Goal: Task Accomplishment & Management: Use online tool/utility

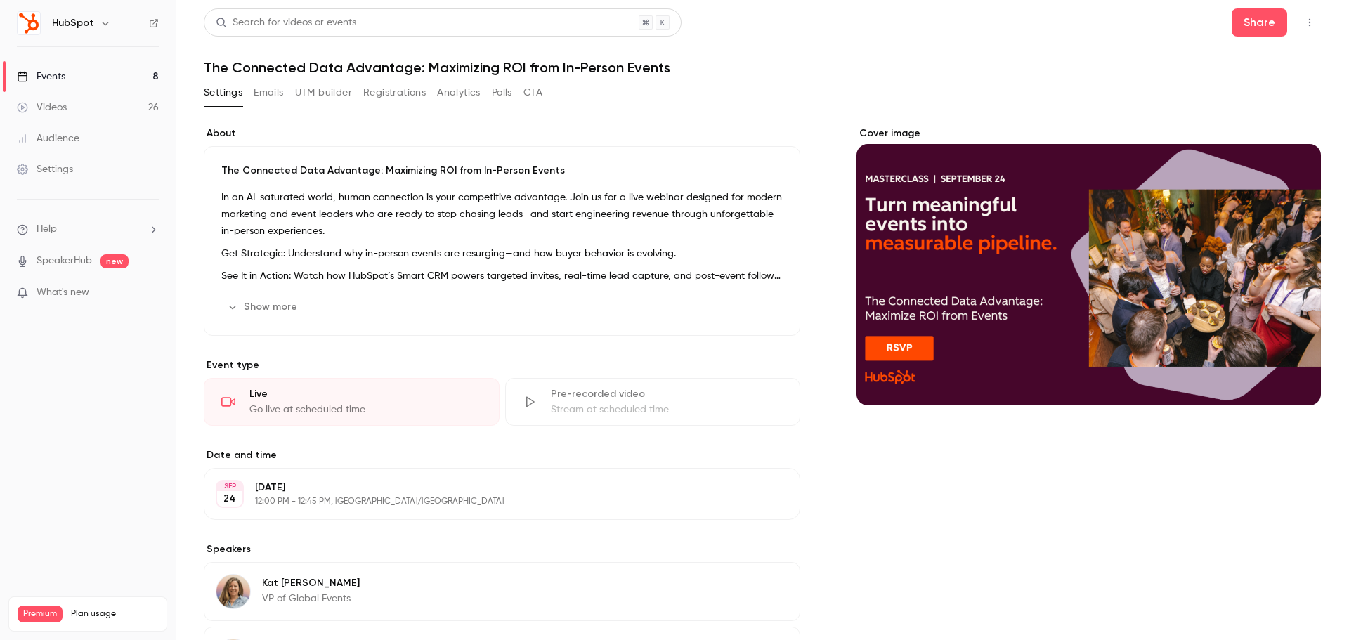
click at [128, 79] on link "Events 8" at bounding box center [88, 76] width 176 height 31
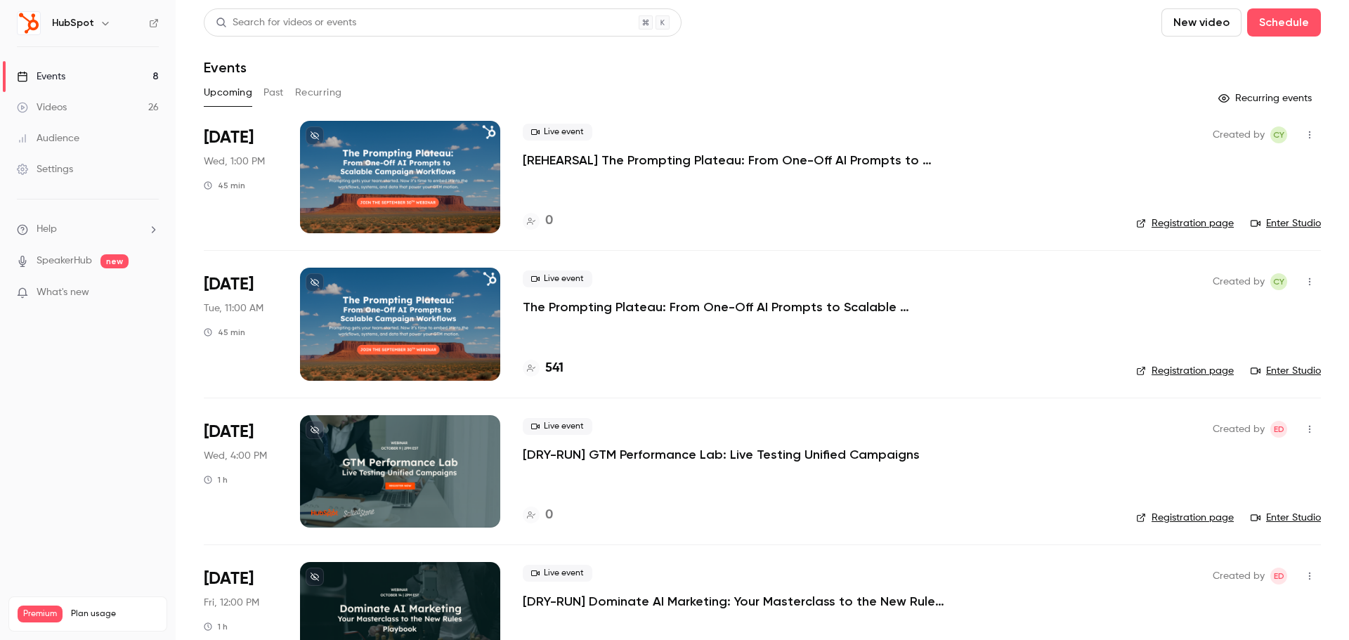
click at [275, 92] on button "Past" at bounding box center [273, 92] width 20 height 22
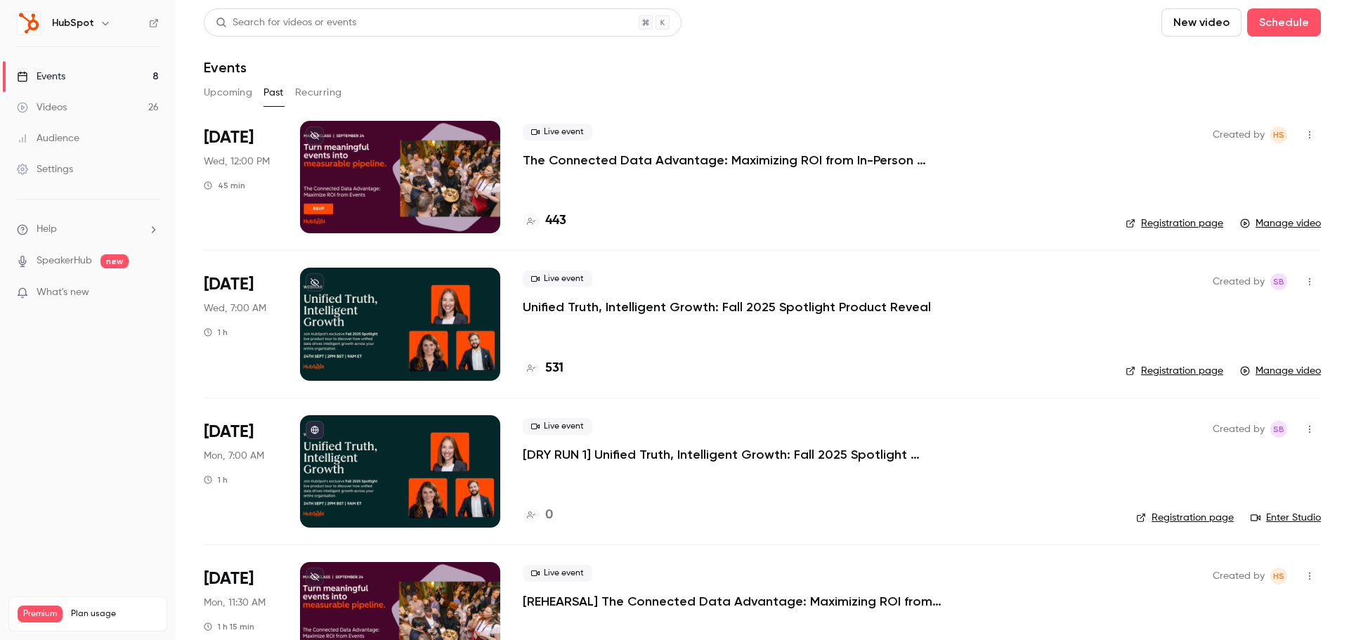
click at [647, 156] on p "The Connected Data Advantage: Maximizing ROI from In-Person Events" at bounding box center [734, 160] width 422 height 17
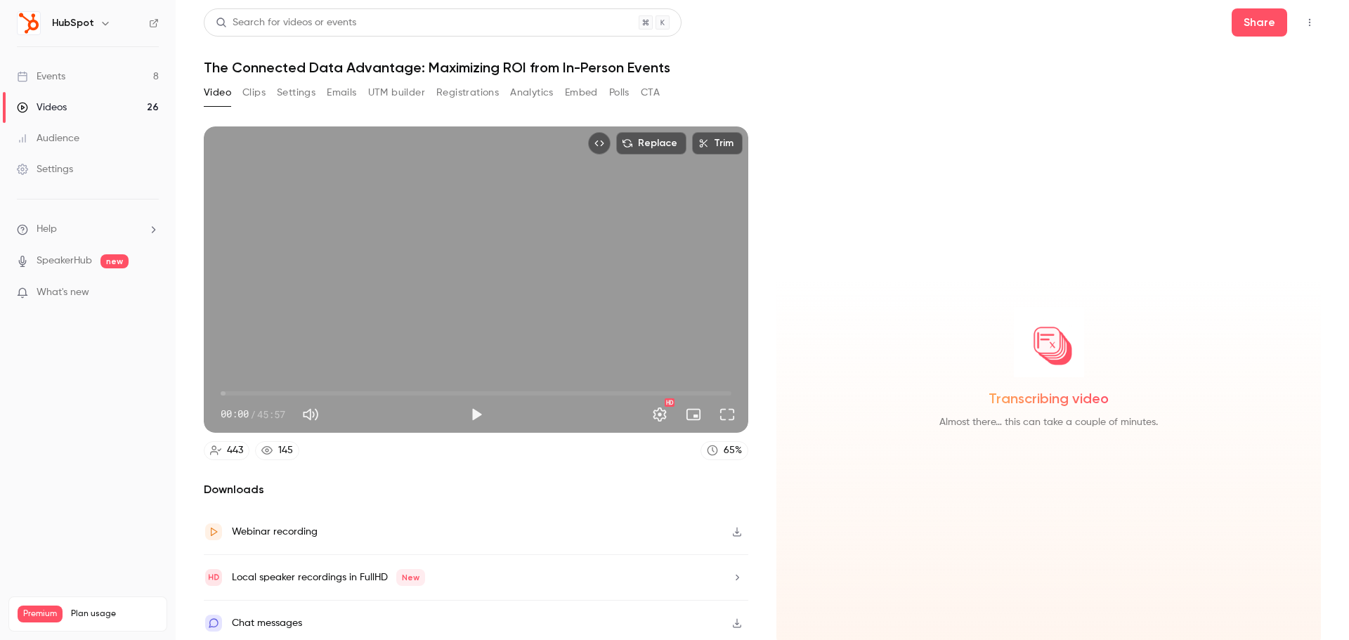
click at [496, 332] on div "Replace Trim 00:00 00:00 / 45:57 HD" at bounding box center [476, 279] width 544 height 306
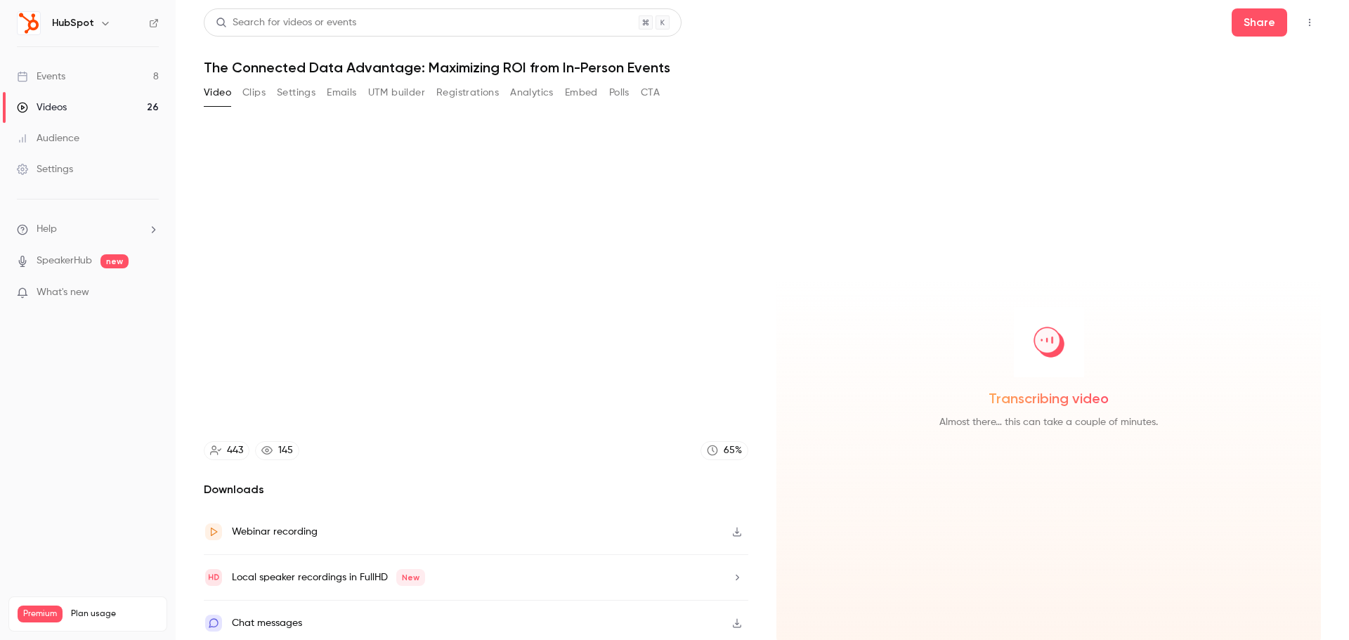
click at [528, 298] on video at bounding box center [476, 279] width 544 height 306
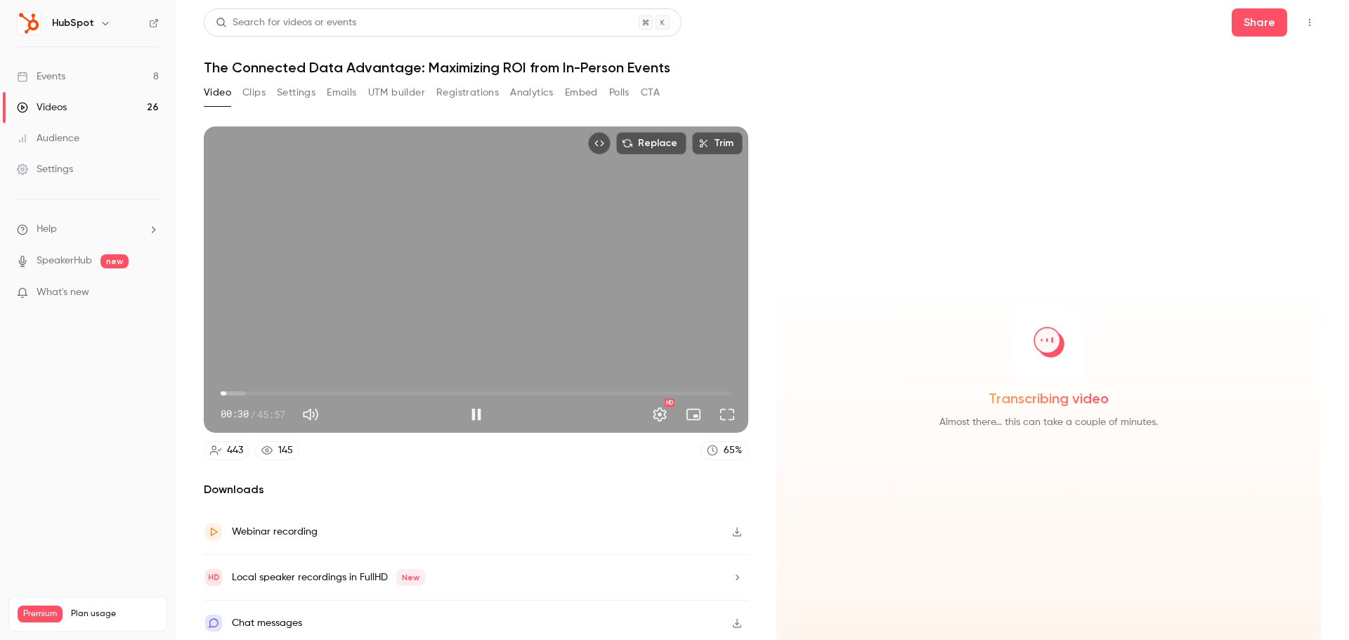
click at [523, 288] on div "Replace Trim 00:30 00:30 / 45:57 HD" at bounding box center [476, 279] width 544 height 306
type input "****"
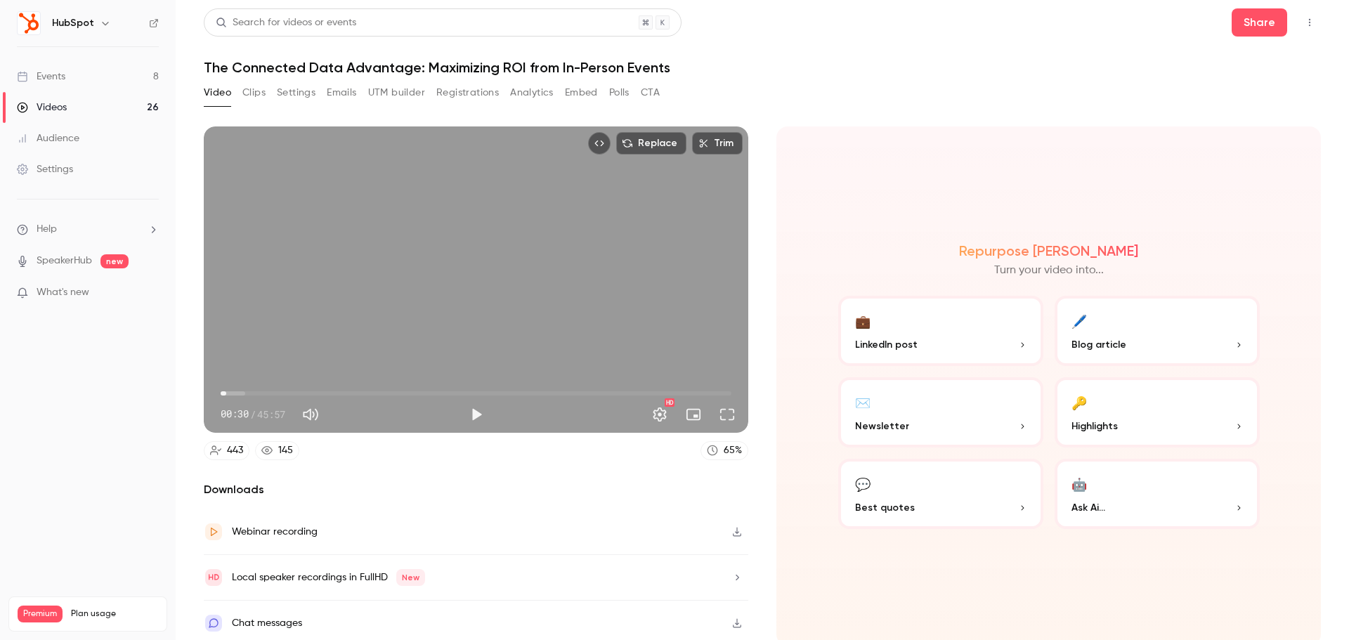
click at [546, 93] on button "Analytics" at bounding box center [532, 92] width 44 height 22
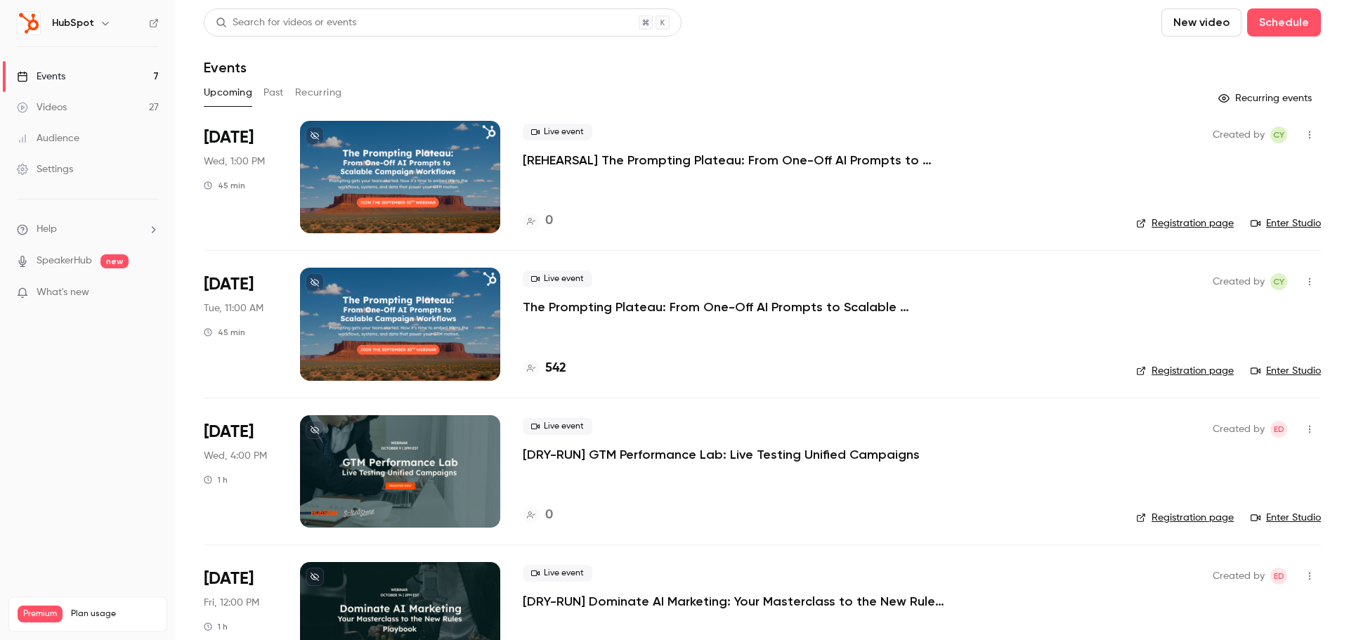
click at [280, 92] on button "Past" at bounding box center [273, 92] width 20 height 22
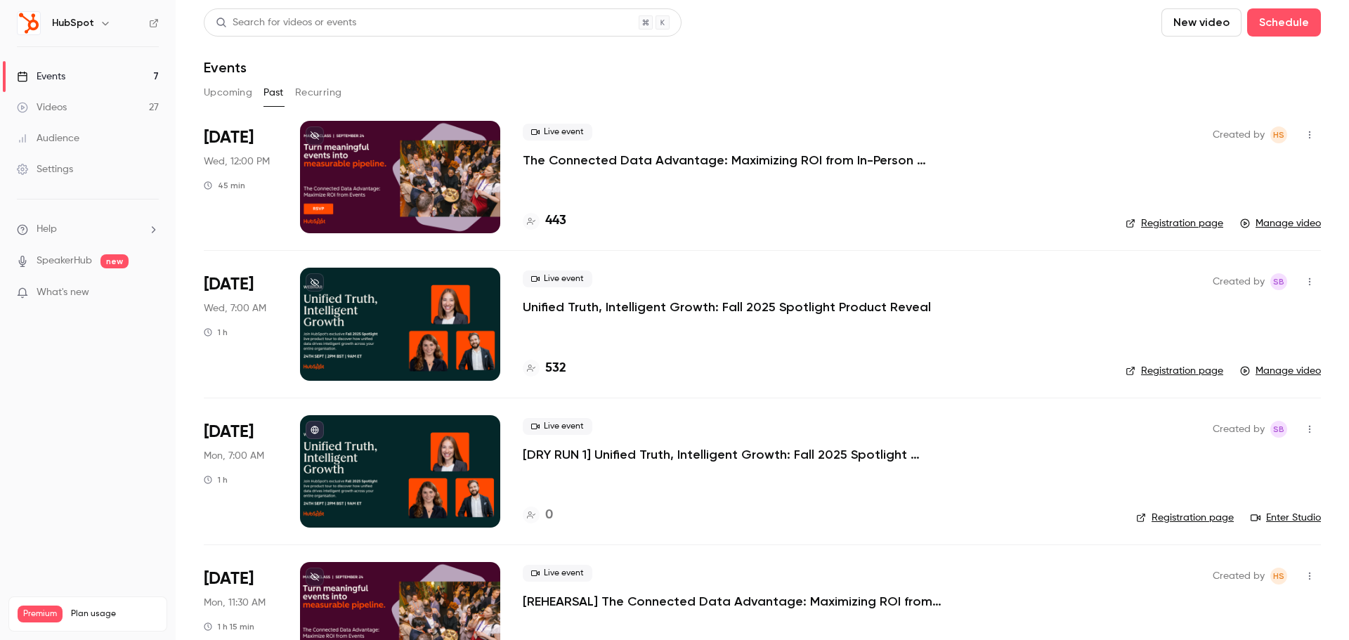
click at [667, 166] on p "The Connected Data Advantage: Maximizing ROI from In-Person Events" at bounding box center [734, 160] width 422 height 17
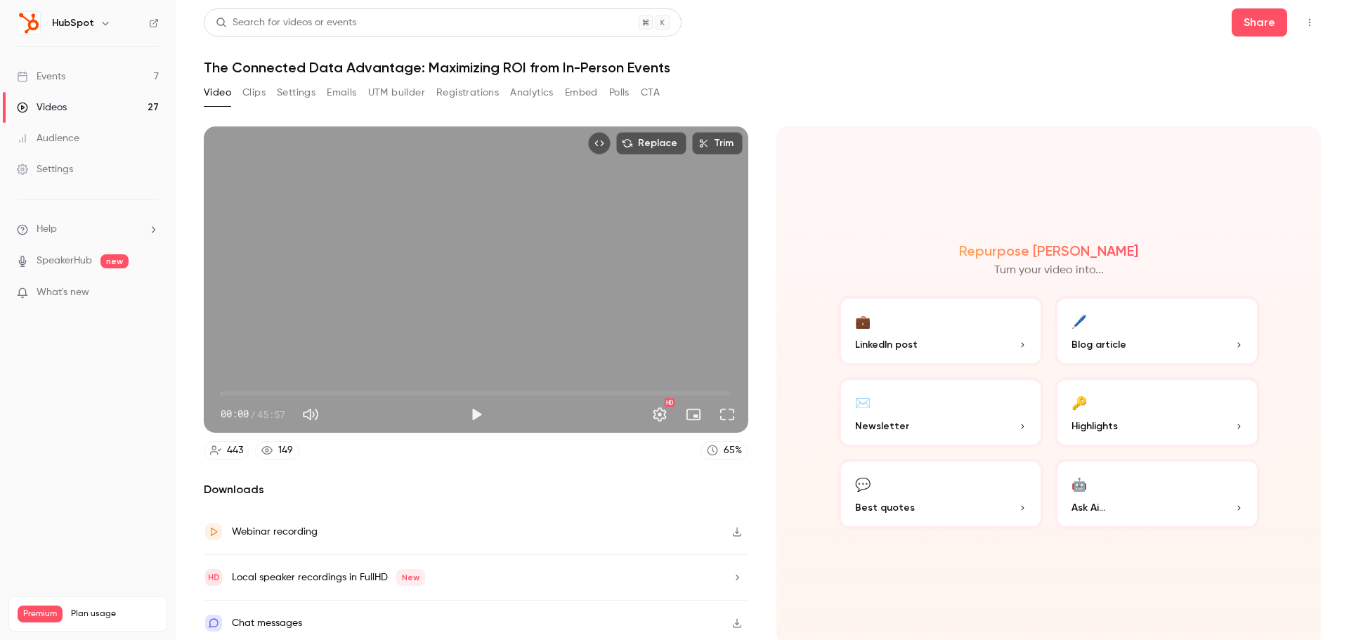
click at [453, 88] on button "Registrations" at bounding box center [467, 92] width 63 height 22
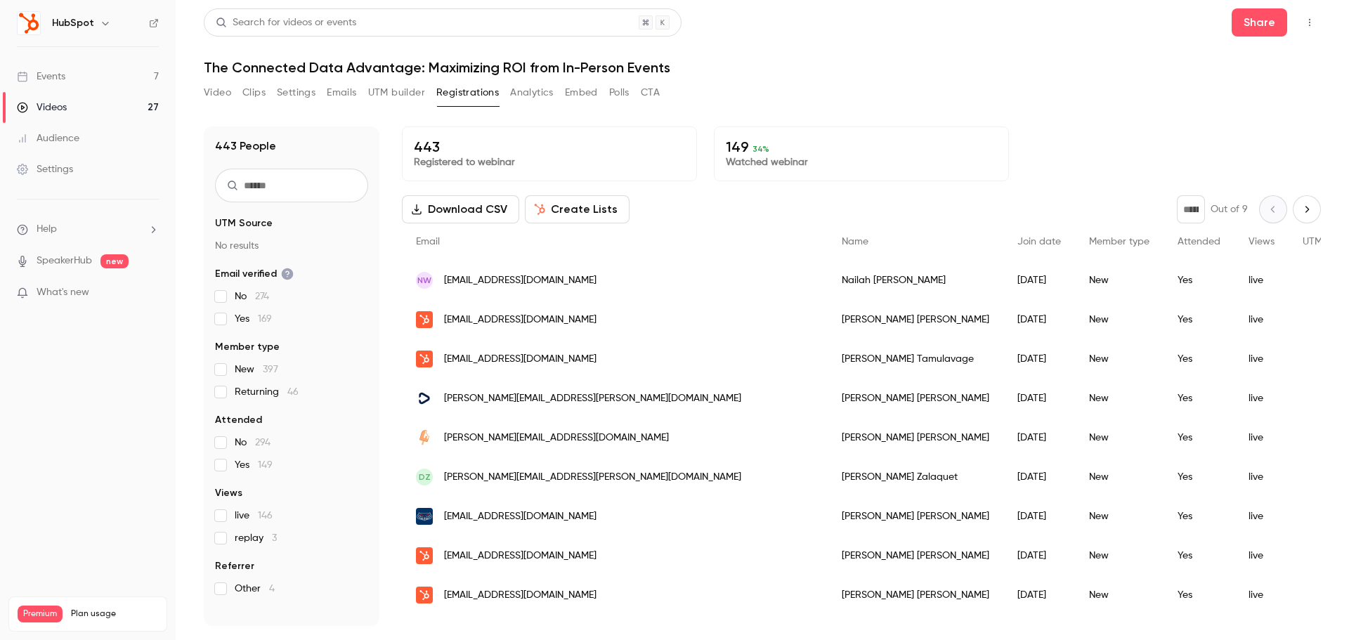
click at [606, 208] on button "Create Lists" at bounding box center [577, 209] width 105 height 28
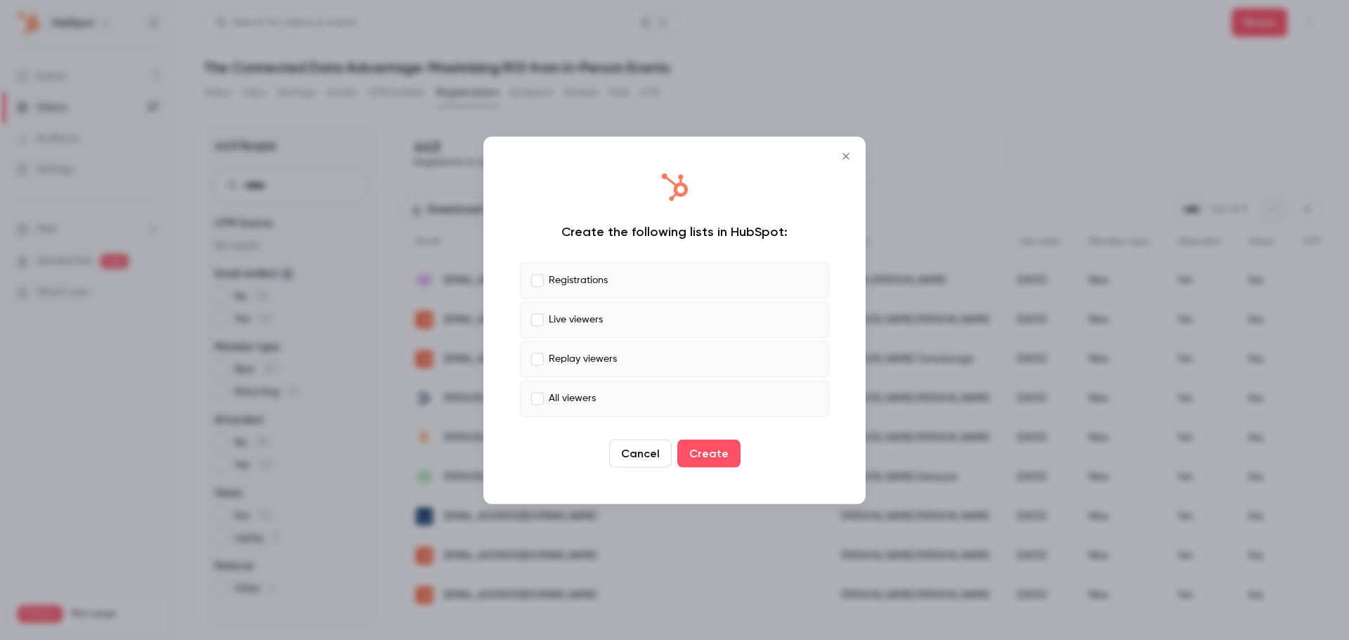
click at [590, 358] on p "Replay viewers" at bounding box center [583, 359] width 68 height 15
click at [587, 315] on p "Live viewers" at bounding box center [576, 320] width 54 height 15
click at [576, 284] on p "Registrations" at bounding box center [578, 280] width 59 height 15
click at [703, 455] on button "Create" at bounding box center [708, 453] width 63 height 28
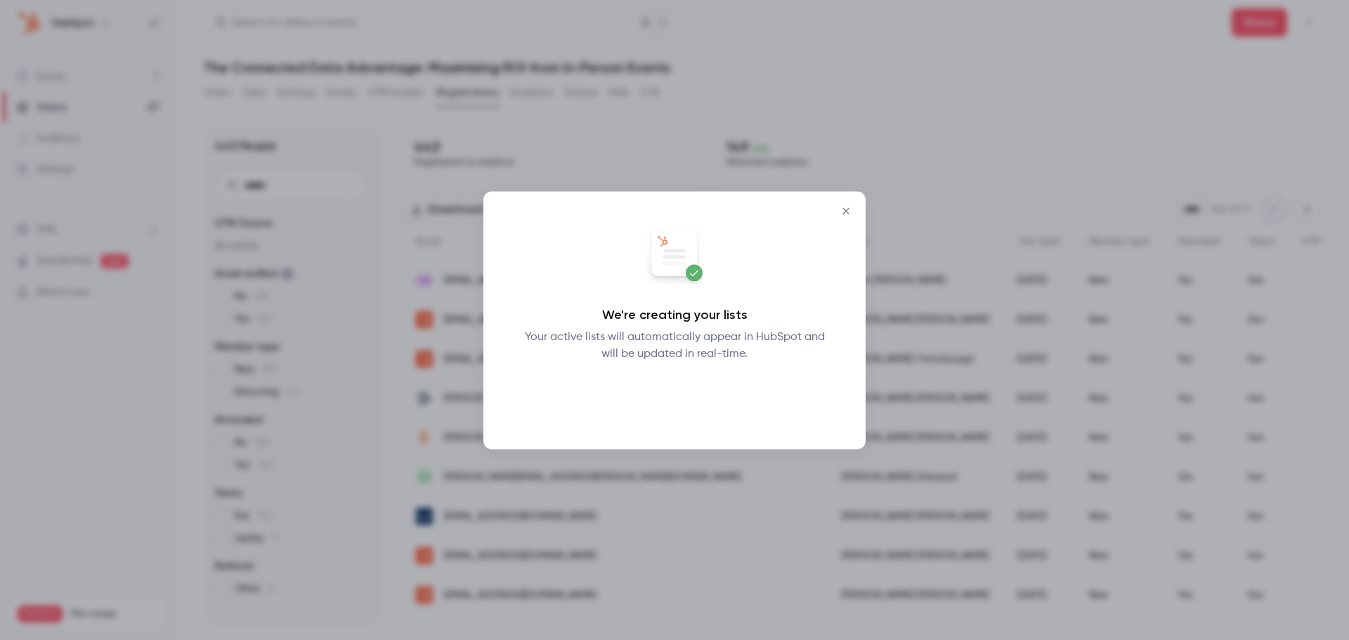
click at [674, 400] on button "Okay" at bounding box center [674, 398] width 51 height 28
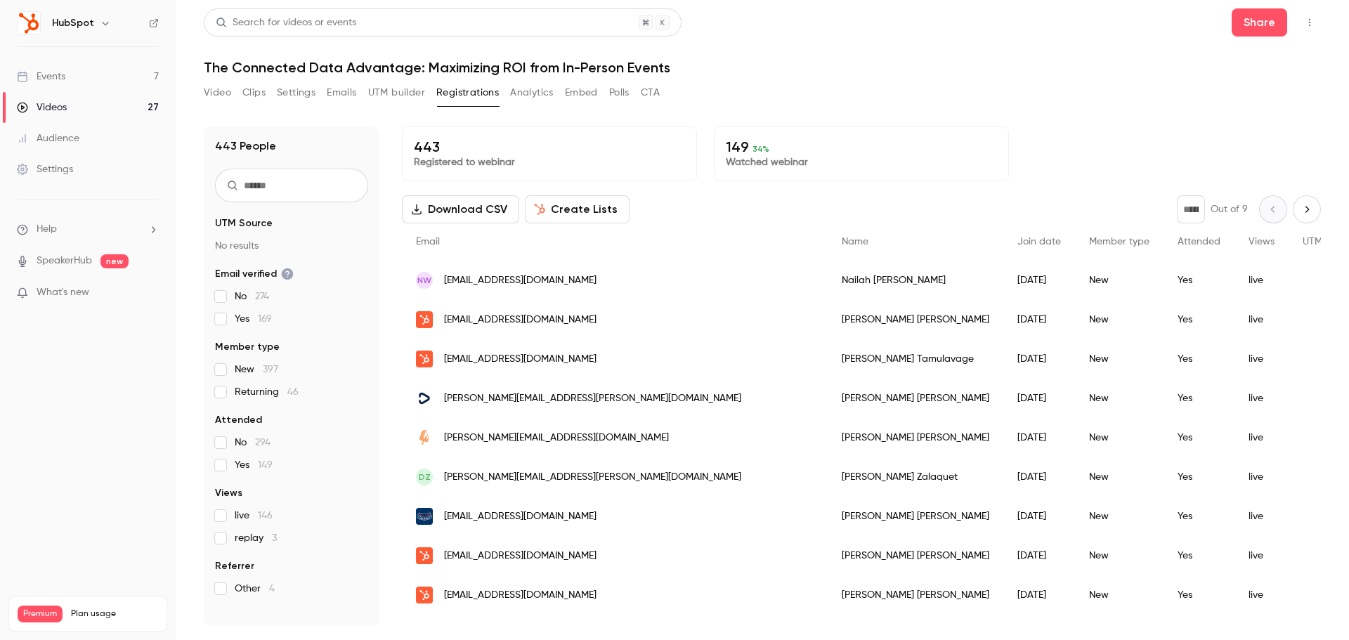
click at [228, 93] on button "Video" at bounding box center [217, 92] width 27 height 22
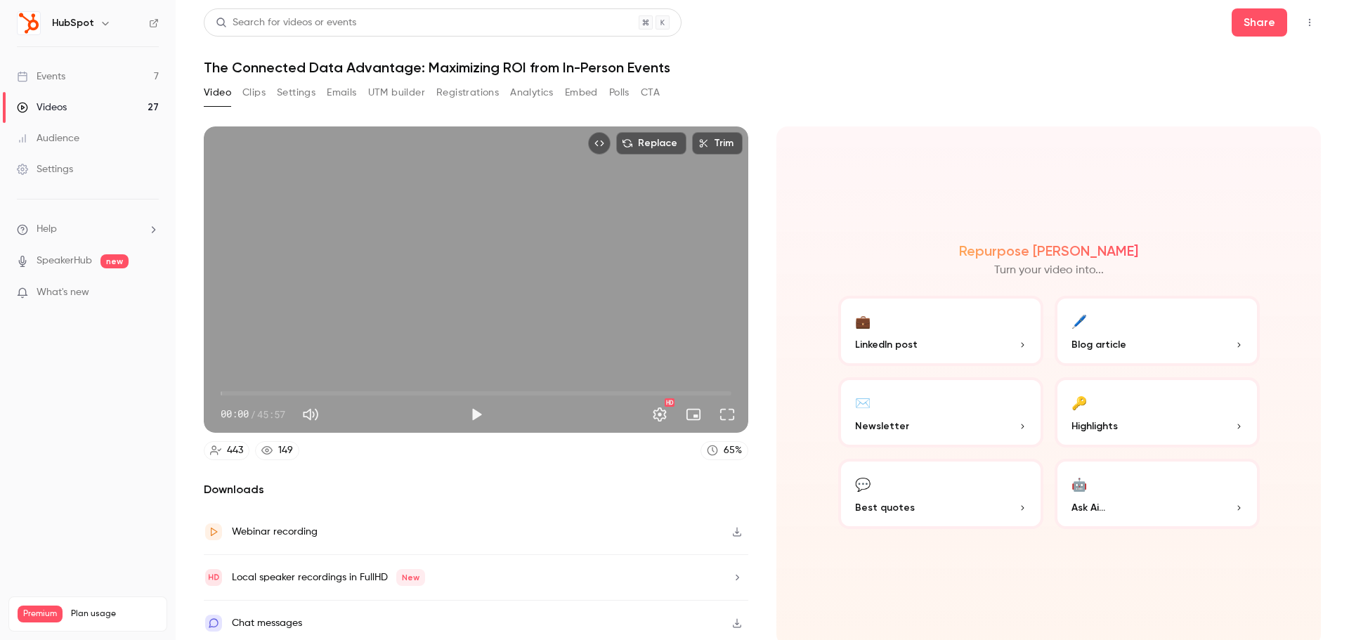
click at [733, 530] on icon "button" at bounding box center [737, 532] width 8 height 9
